Goal: Information Seeking & Learning: Find specific fact

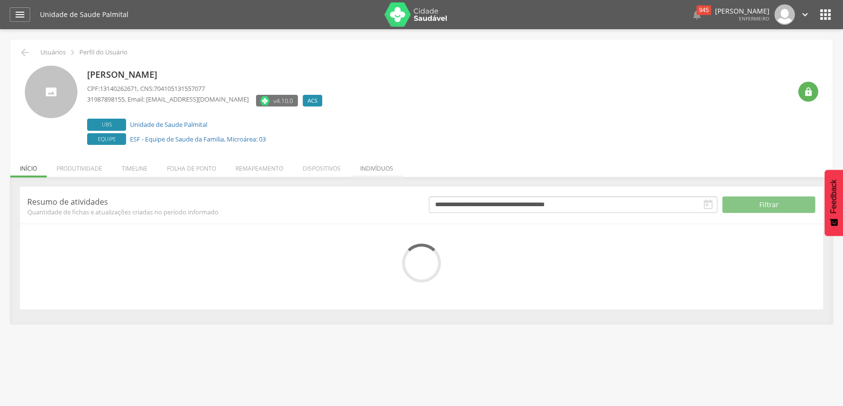
click at [369, 165] on li "Indivíduos" at bounding box center [376, 166] width 53 height 23
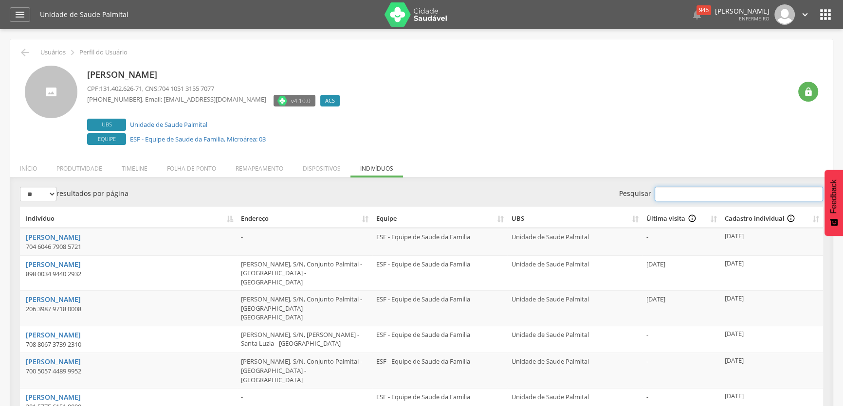
click at [675, 194] on input "Pesquisar" at bounding box center [739, 194] width 168 height 15
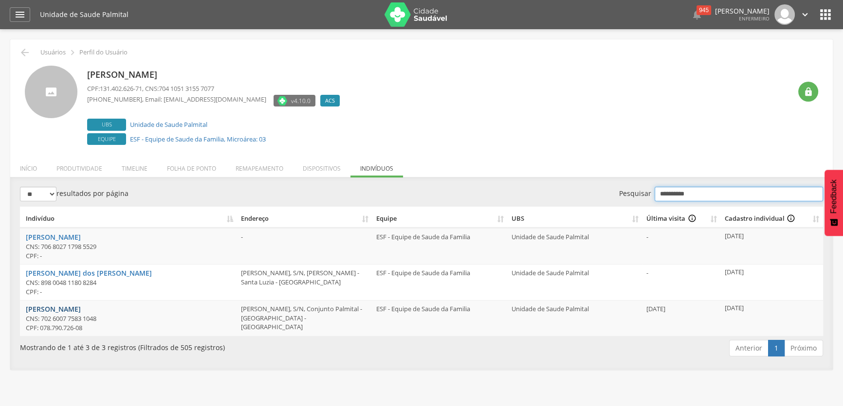
type input "*********"
click at [65, 311] on link "[PERSON_NAME]" at bounding box center [53, 309] width 55 height 9
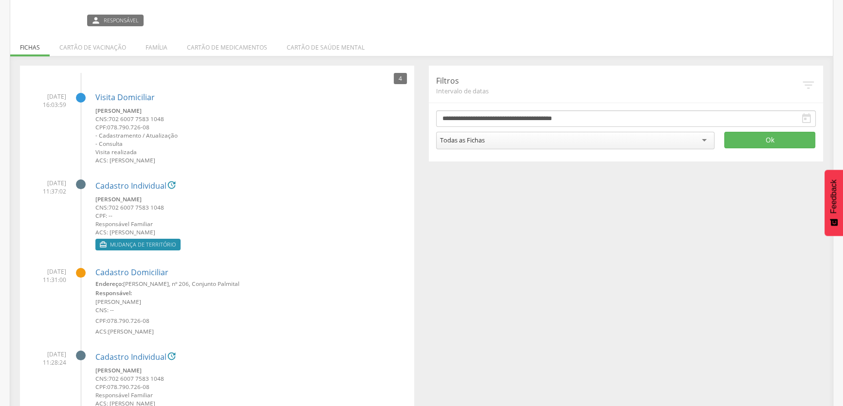
scroll to position [179, 0]
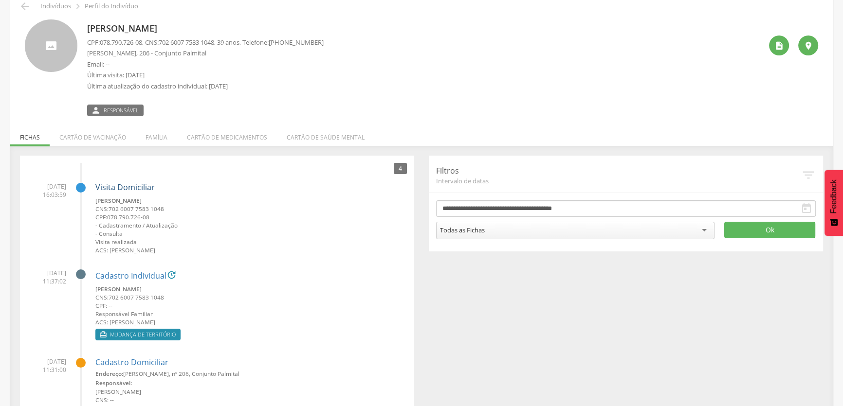
click at [117, 183] on link "Visita Domiciliar" at bounding box center [124, 187] width 59 height 11
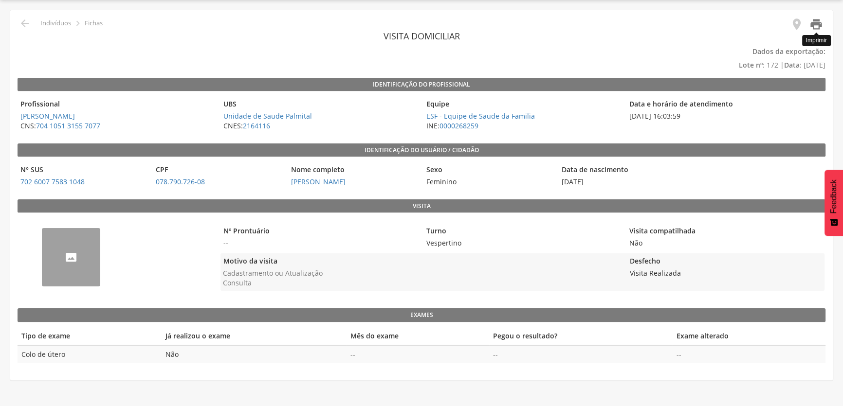
click at [818, 22] on icon "" at bounding box center [816, 25] width 14 height 14
click at [798, 24] on icon "" at bounding box center [797, 25] width 14 height 14
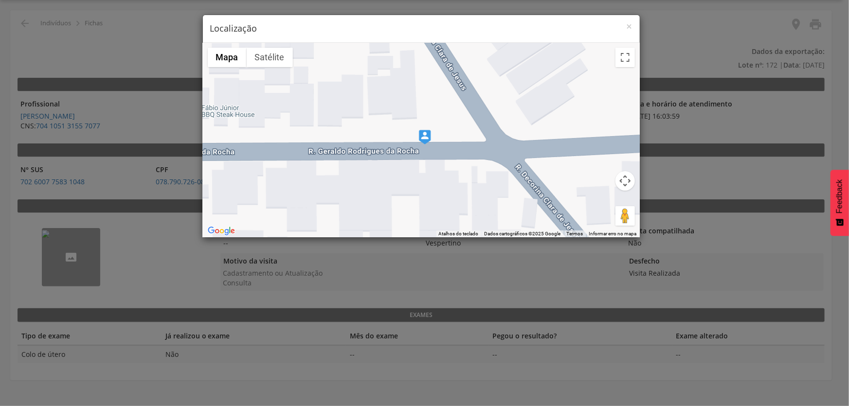
drag, startPoint x: 359, startPoint y: 30, endPoint x: 376, endPoint y: 65, distance: 39.2
click at [333, 64] on div "× Localização ← Mover para a esquerda → Mover para a direita ↑ Mover para cima …" at bounding box center [421, 126] width 438 height 223
click at [628, 28] on span "×" at bounding box center [630, 26] width 6 height 14
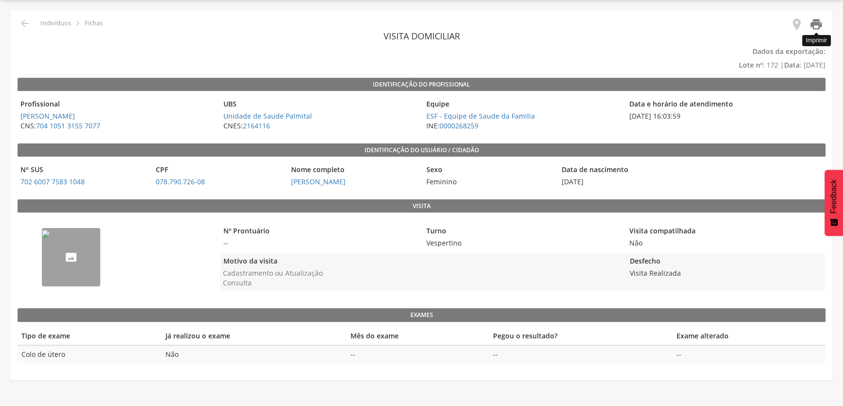
click at [817, 28] on icon "" at bounding box center [816, 25] width 14 height 14
click at [50, 238] on img "--" at bounding box center [46, 234] width 8 height 8
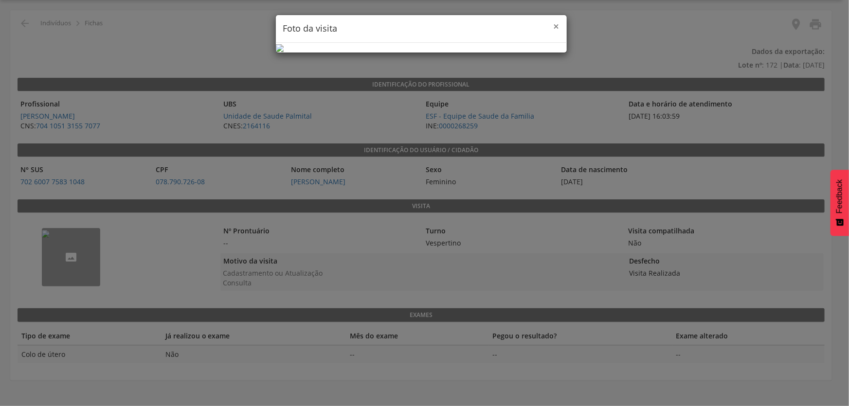
click at [558, 30] on span "×" at bounding box center [557, 26] width 6 height 14
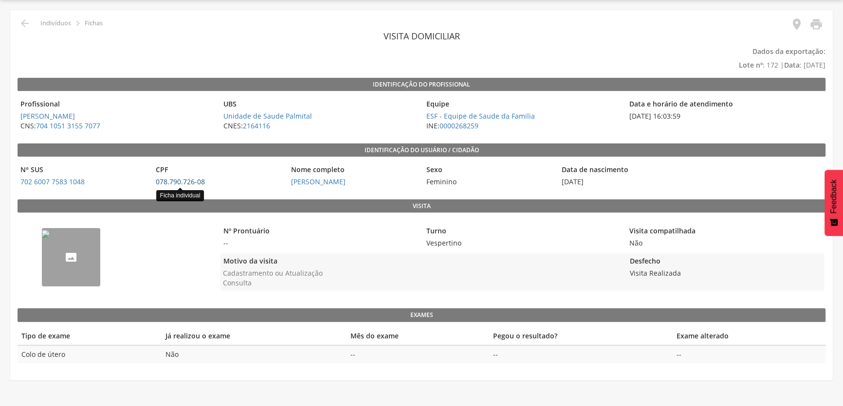
click at [170, 179] on link "078.790.726-08" at bounding box center [180, 181] width 49 height 9
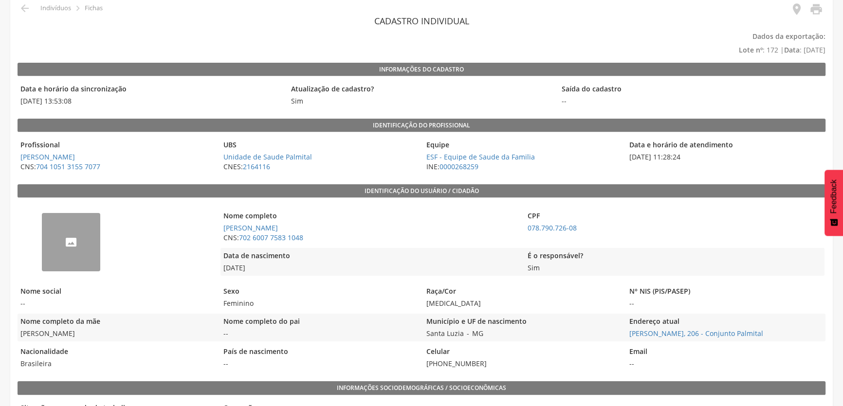
scroll to position [37, 0]
